Goal: Task Accomplishment & Management: Use online tool/utility

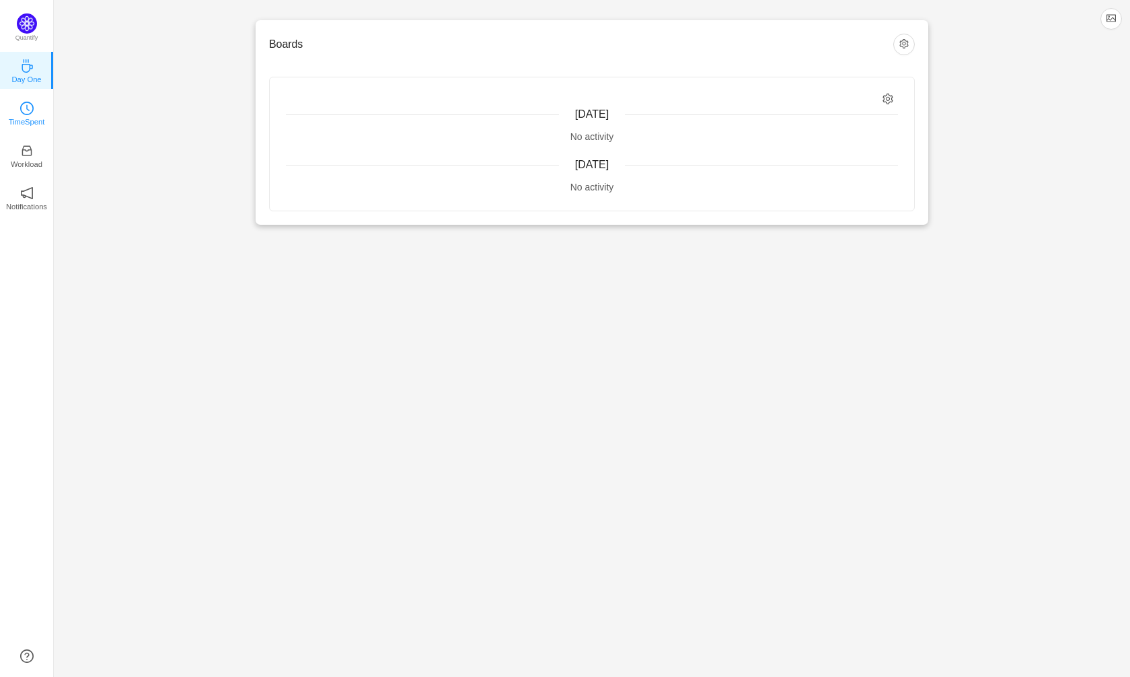
click at [26, 124] on p "TimeSpent" at bounding box center [27, 122] width 36 height 12
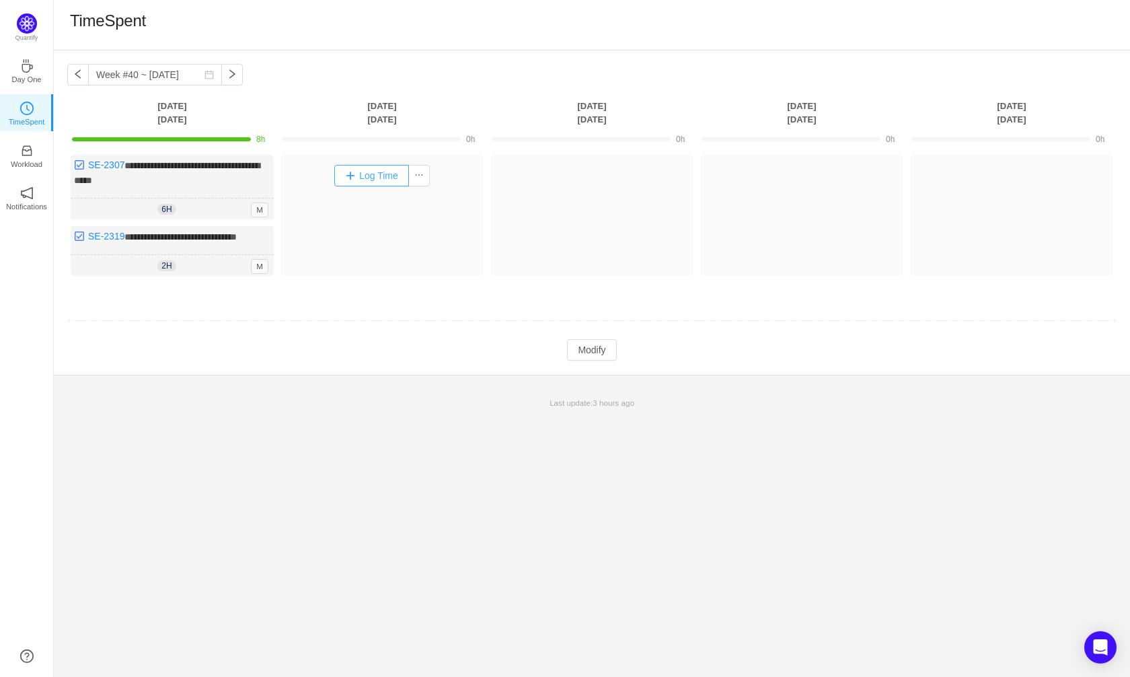
click at [375, 180] on button "Log Time" at bounding box center [371, 176] width 75 height 22
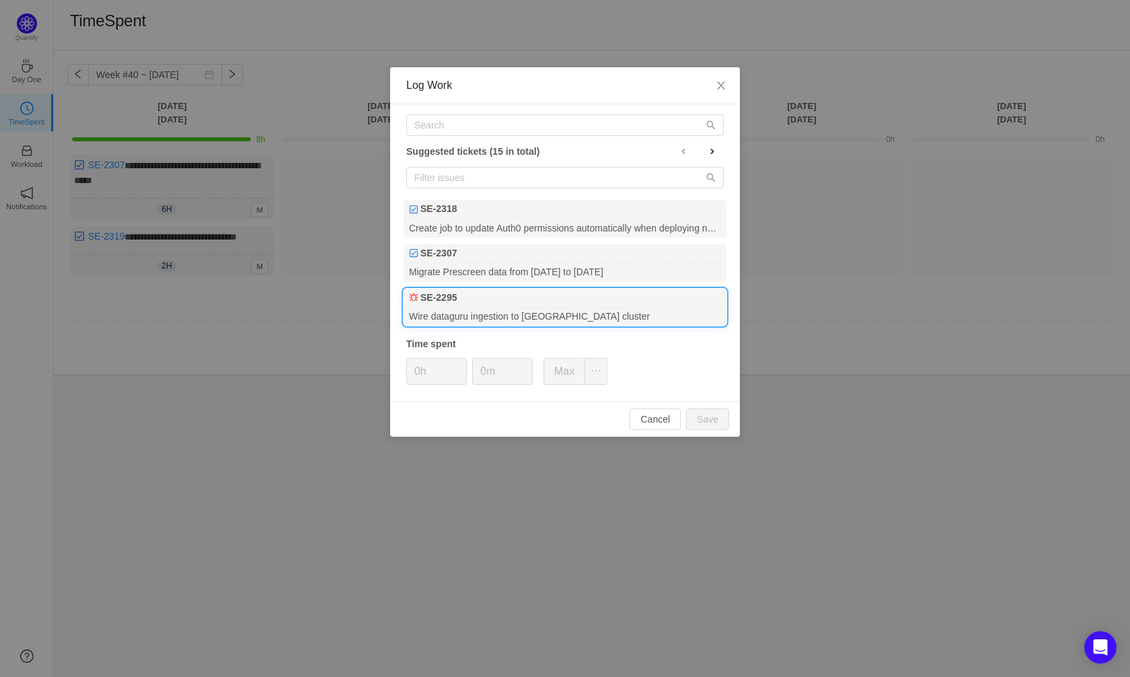
click at [467, 307] on div "Wire dataguru ingestion to [GEOGRAPHIC_DATA] cluster" at bounding box center [565, 316] width 323 height 18
click at [419, 375] on input "0h" at bounding box center [436, 371] width 59 height 26
click at [728, 422] on button "Save" at bounding box center [707, 419] width 43 height 22
type input "0h"
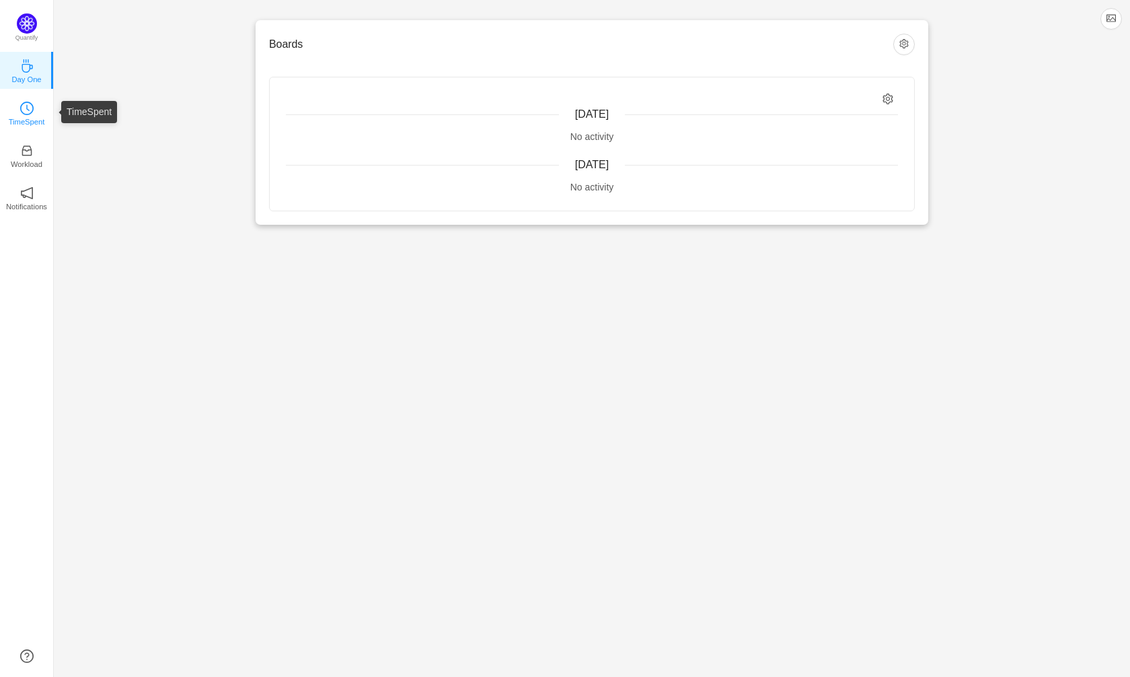
click at [20, 113] on link "TimeSpent" at bounding box center [26, 112] width 13 height 13
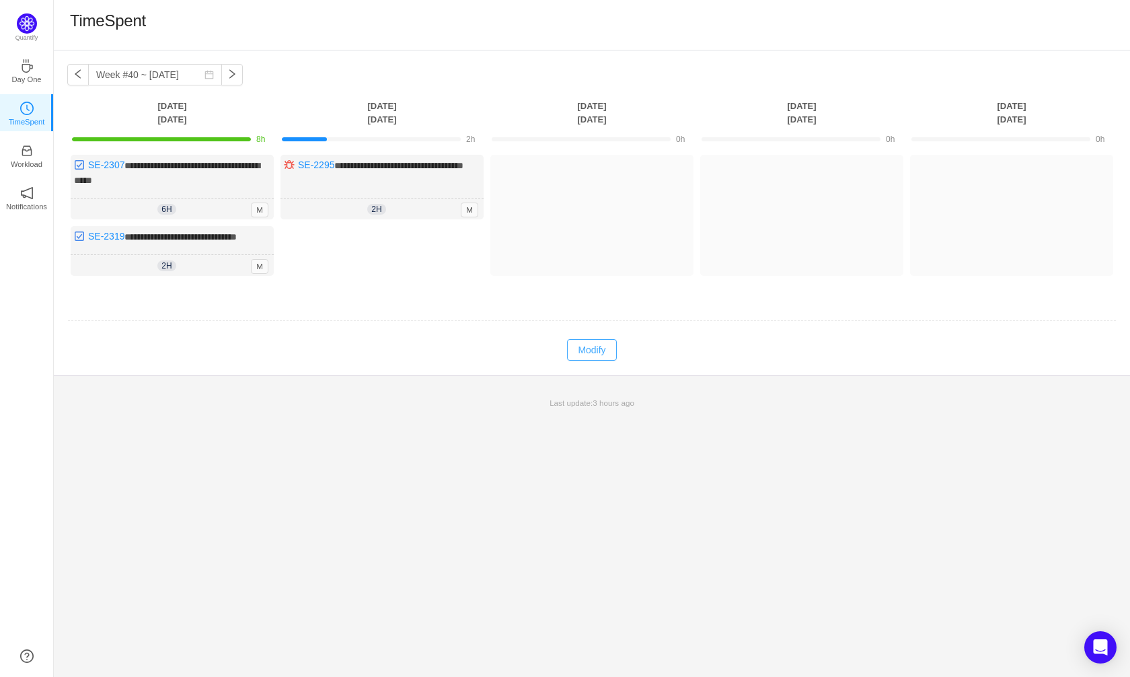
click at [612, 354] on button "Modify" at bounding box center [591, 350] width 49 height 22
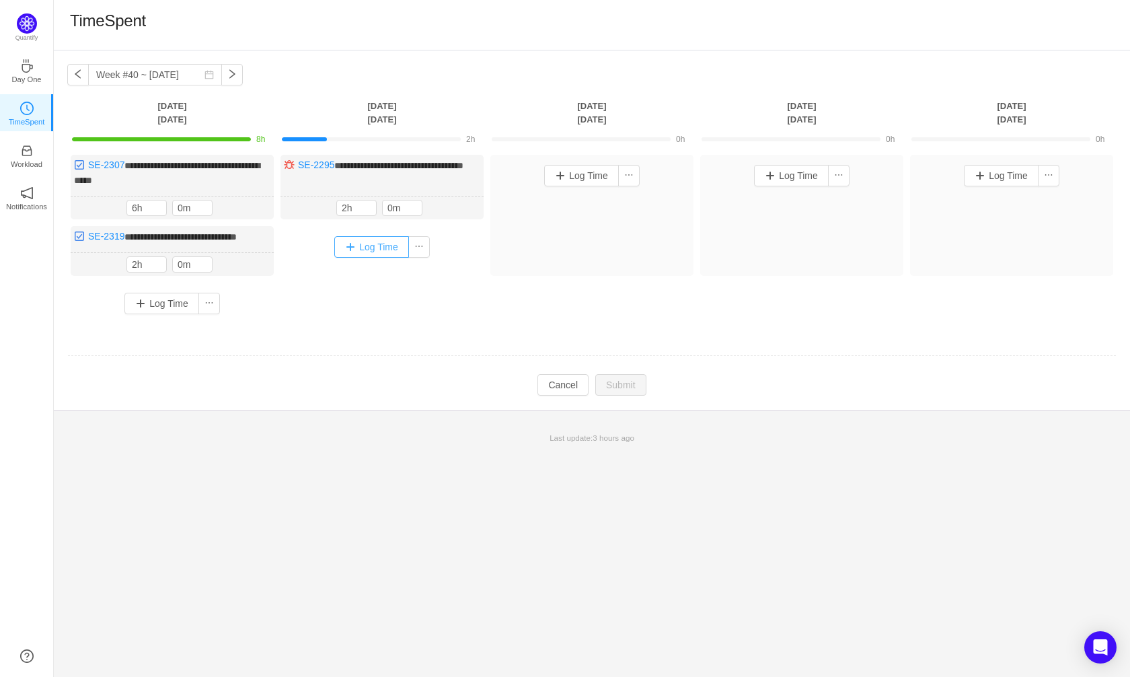
click at [365, 246] on button "Log Time" at bounding box center [371, 247] width 75 height 22
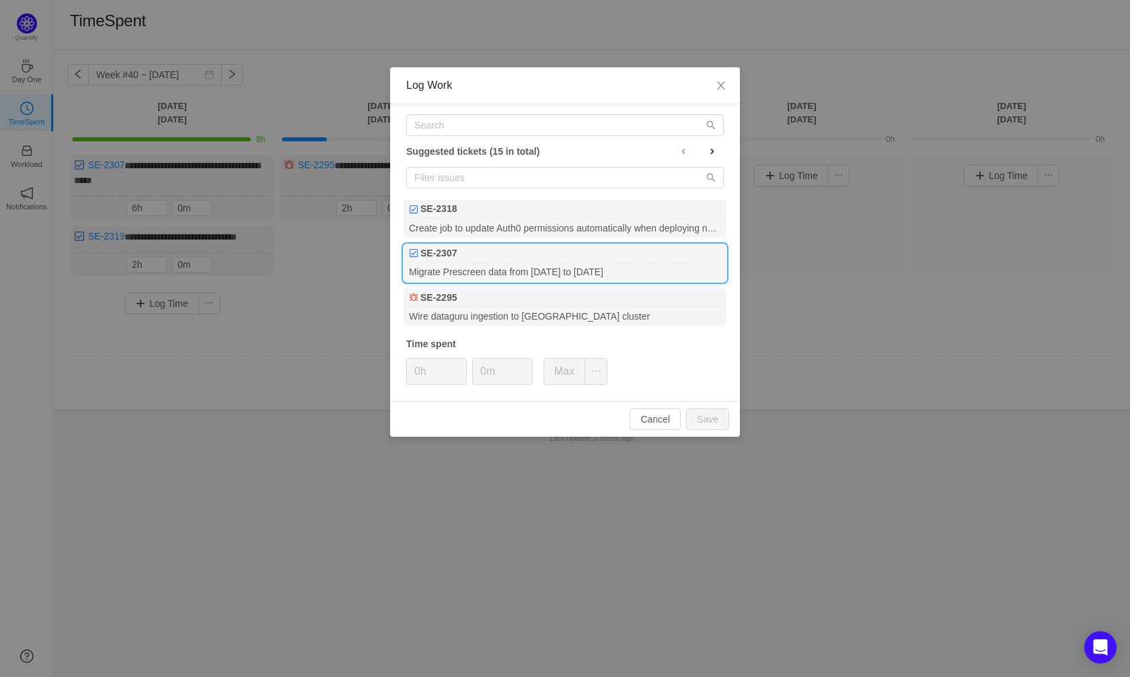
click at [565, 278] on div "Migrate Prescreen data from [DATE] to [DATE]" at bounding box center [565, 272] width 323 height 18
click at [420, 375] on input "0h" at bounding box center [436, 371] width 59 height 26
click at [715, 418] on button "Save" at bounding box center [707, 419] width 43 height 22
type input "0h"
